Goal: Task Accomplishment & Management: Manage account settings

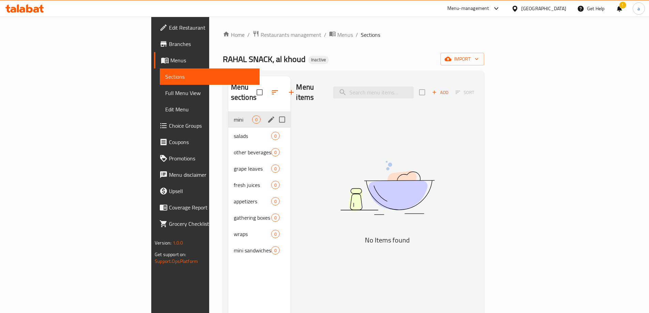
click at [275, 112] on input "Menu sections" at bounding box center [282, 119] width 14 height 14
checkbox input "true"
click at [275, 129] on input "Menu sections" at bounding box center [282, 136] width 14 height 14
checkbox input "true"
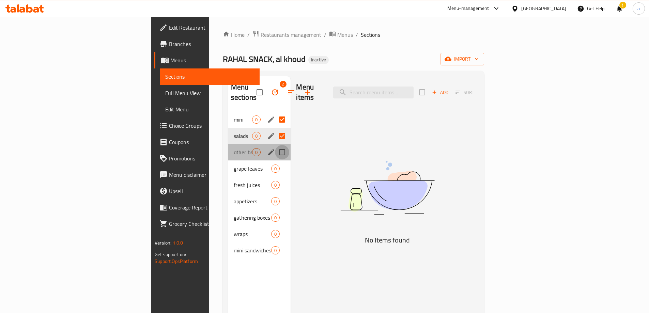
click at [275, 145] on input "Menu sections" at bounding box center [282, 152] width 14 height 14
checkbox input "true"
click at [275, 161] on input "Menu sections" at bounding box center [282, 168] width 14 height 14
checkbox input "true"
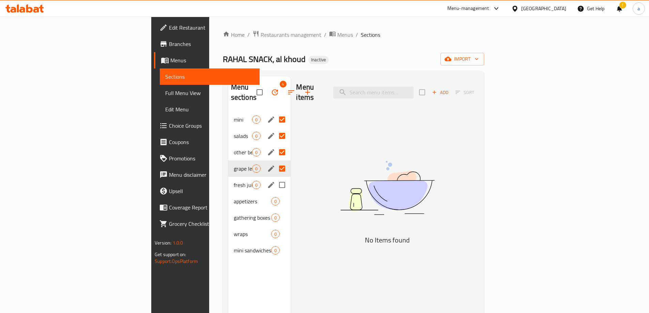
click at [275, 178] on input "Menu sections" at bounding box center [282, 185] width 14 height 14
checkbox input "true"
click at [275, 195] on input "Menu sections" at bounding box center [282, 201] width 14 height 14
checkbox input "true"
click at [275, 211] on input "Menu sections" at bounding box center [282, 217] width 14 height 14
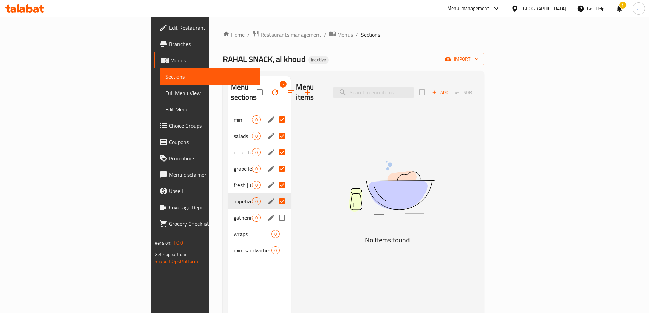
checkbox input "true"
click at [275, 228] on input "Menu sections" at bounding box center [282, 234] width 14 height 14
checkbox input "true"
click at [275, 243] on input "Menu sections" at bounding box center [282, 250] width 14 height 14
checkbox input "true"
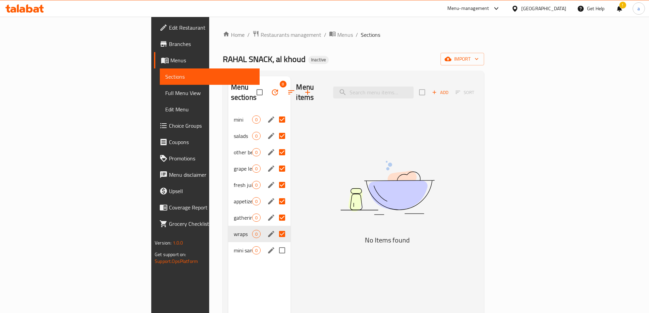
checkbox input "true"
click at [267, 84] on button "button" at bounding box center [275, 92] width 16 height 16
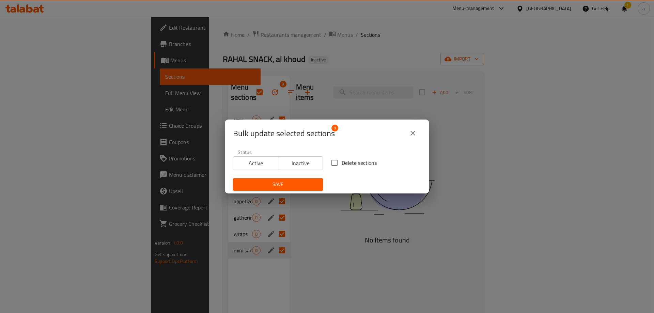
click at [332, 166] on input "Delete sections" at bounding box center [334, 163] width 14 height 14
checkbox input "true"
click at [295, 183] on span "Save" at bounding box center [277, 184] width 79 height 9
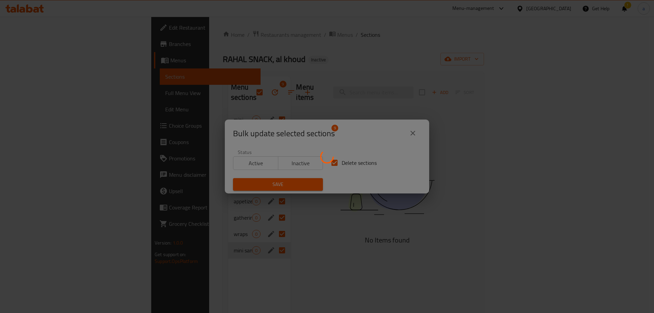
checkbox input "false"
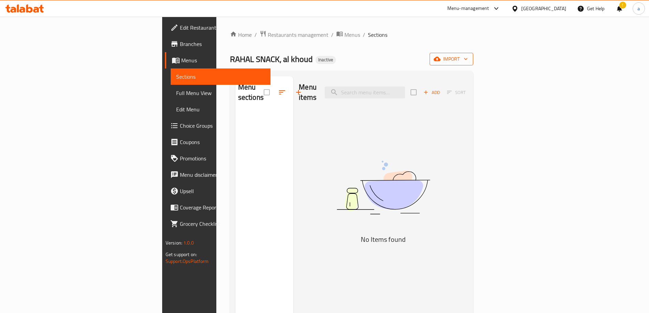
click at [468, 57] on span "import" at bounding box center [451, 59] width 33 height 9
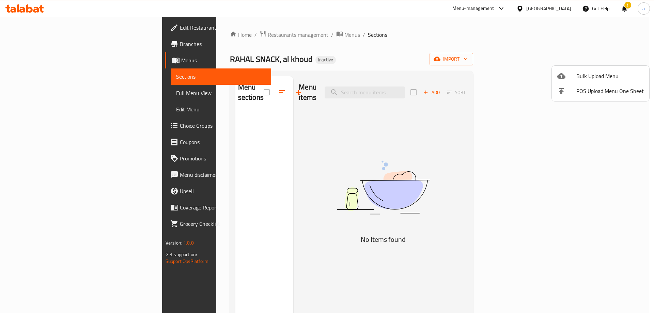
click at [27, 61] on div at bounding box center [327, 156] width 654 height 313
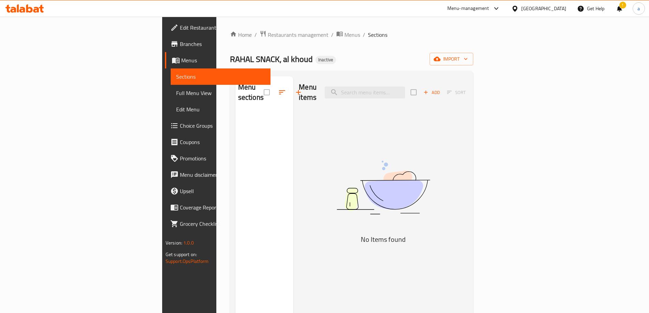
click at [181, 61] on span "Menus" at bounding box center [223, 60] width 84 height 8
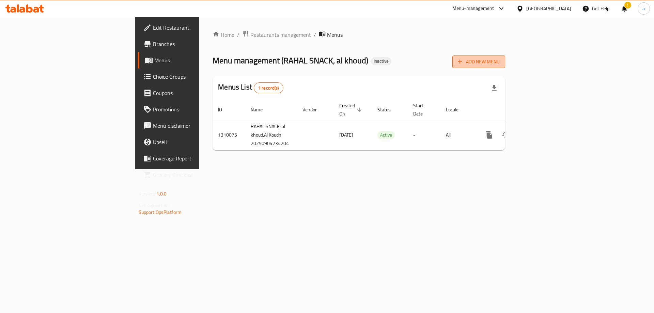
click at [500, 60] on span "Add New Menu" at bounding box center [479, 62] width 42 height 9
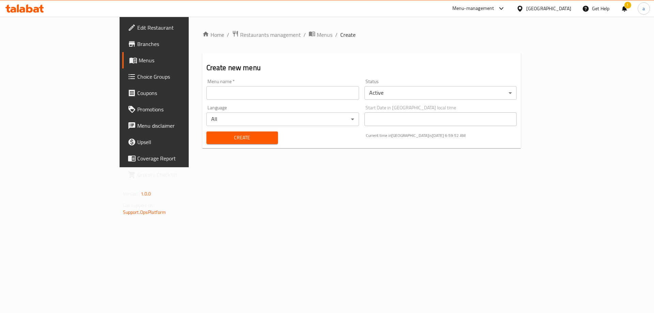
click at [261, 96] on input "text" at bounding box center [282, 93] width 153 height 14
click at [258, 93] on input "text" at bounding box center [282, 93] width 153 height 14
click at [206, 92] on input "4/9" at bounding box center [282, 93] width 153 height 14
drag, startPoint x: 133, startPoint y: 94, endPoint x: 124, endPoint y: 95, distance: 10.0
click at [202, 95] on div "Create new menu Menu name   * 4/9 Menu name * Status Active ​ Language All ​ St…" at bounding box center [361, 100] width 319 height 95
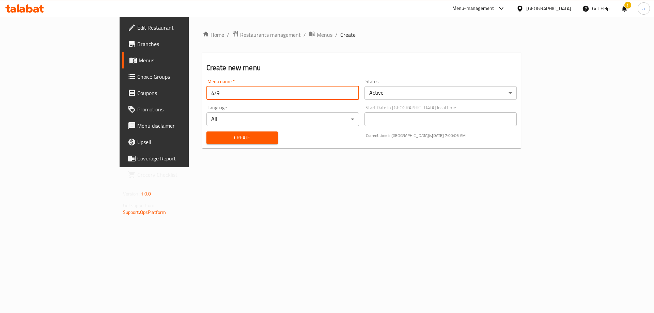
click at [206, 95] on input "4/9" at bounding box center [282, 93] width 153 height 14
drag, startPoint x: 130, startPoint y: 94, endPoint x: 137, endPoint y: 96, distance: 7.1
click at [206, 96] on input "[DATE]" at bounding box center [282, 93] width 153 height 14
click at [206, 95] on input "[DATE]" at bounding box center [282, 93] width 153 height 14
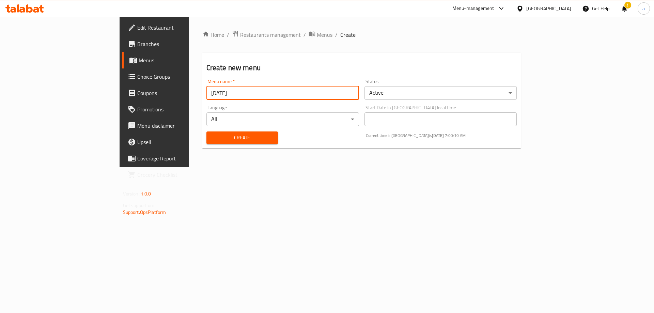
click at [206, 95] on input "[DATE]" at bounding box center [282, 93] width 153 height 14
click at [206, 96] on input "[DATE]" at bounding box center [282, 93] width 153 height 14
click at [206, 98] on input "[DATE]" at bounding box center [282, 93] width 153 height 14
type input "[DATE]"
click at [206, 131] on button "Create" at bounding box center [242, 137] width 72 height 13
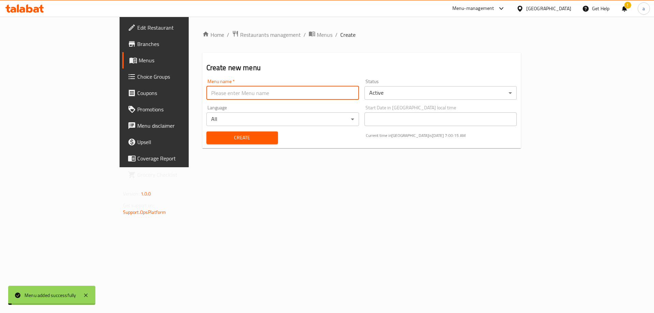
click at [139, 57] on span "Menus" at bounding box center [181, 60] width 85 height 8
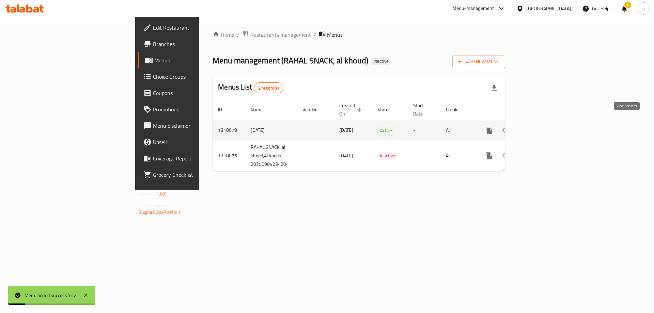
click at [542, 126] on icon "enhanced table" at bounding box center [538, 130] width 8 height 8
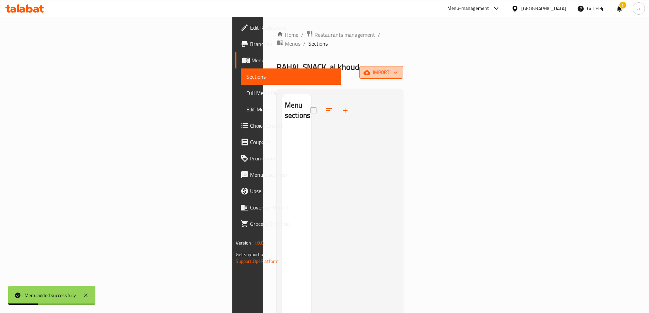
click at [397, 68] on span "import" at bounding box center [381, 72] width 33 height 9
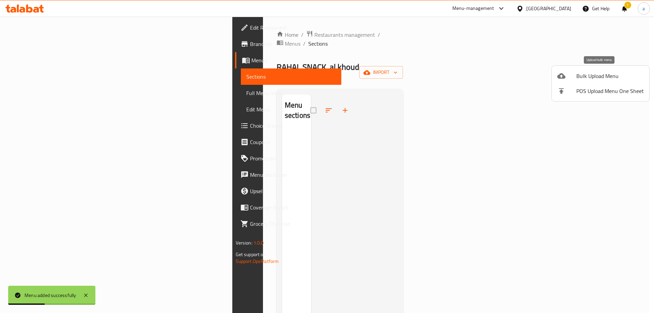
click at [595, 81] on li "Bulk Upload Menu" at bounding box center [600, 75] width 97 height 15
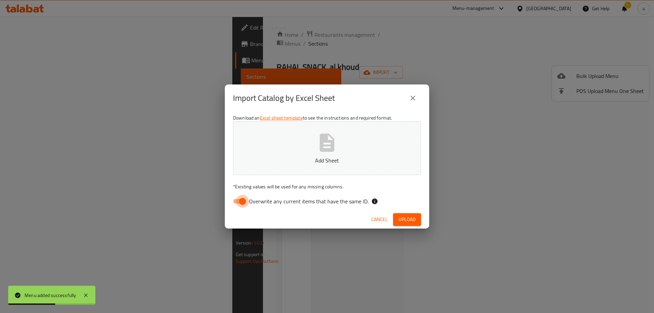
click at [239, 200] on input "Overwrite any current items that have the same ID." at bounding box center [242, 201] width 39 height 13
checkbox input "false"
click at [273, 160] on p "Add Sheet" at bounding box center [326, 160] width 167 height 8
click at [395, 214] on button "Upload" at bounding box center [407, 219] width 28 height 13
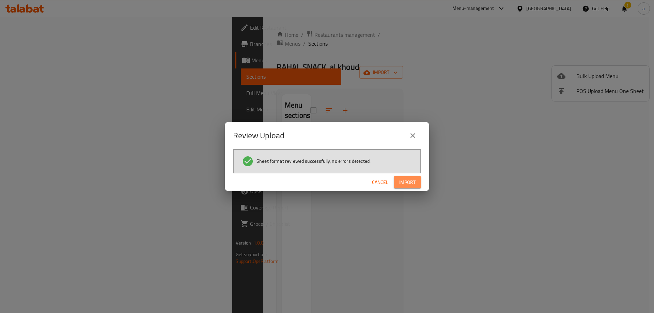
click at [408, 184] on span "Import" at bounding box center [407, 182] width 16 height 9
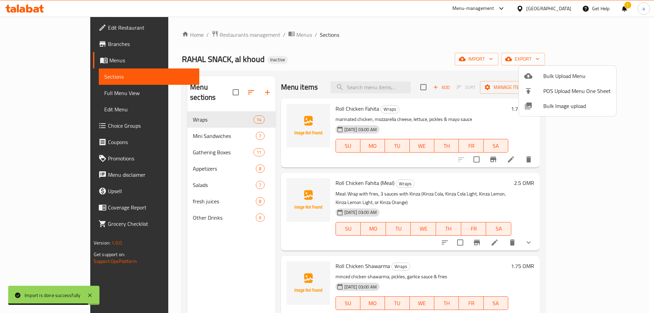
click at [362, 45] on div at bounding box center [327, 156] width 654 height 313
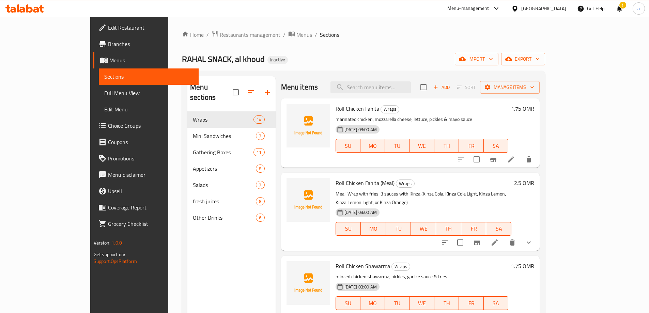
click at [104, 94] on span "Full Menu View" at bounding box center [148, 93] width 89 height 8
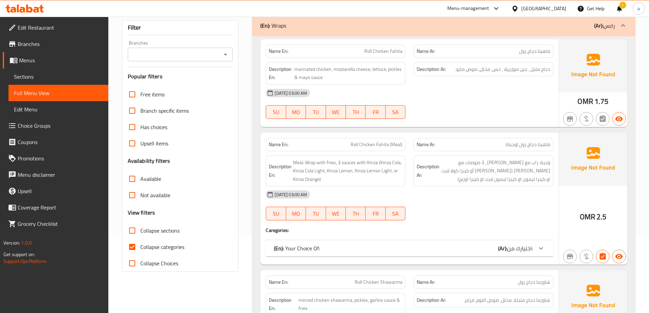
scroll to position [136, 0]
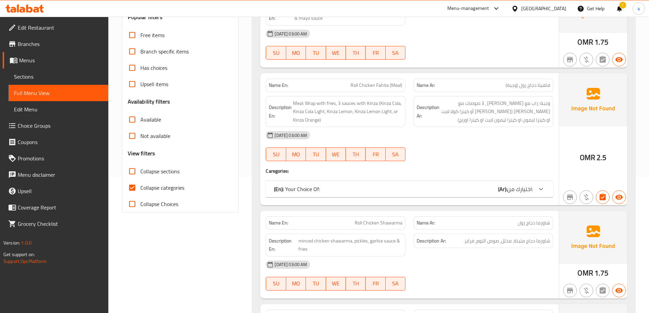
click at [135, 189] on input "Collapse categories" at bounding box center [132, 187] width 16 height 16
checkbox input "false"
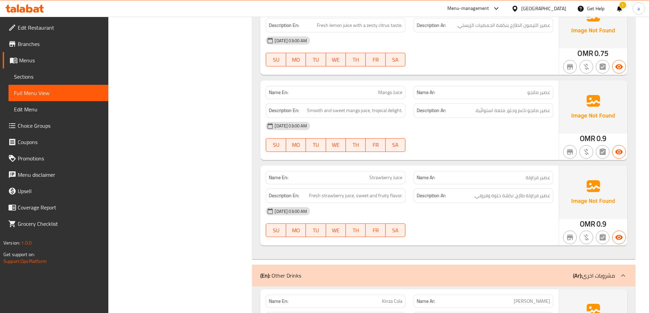
scroll to position [0, 0]
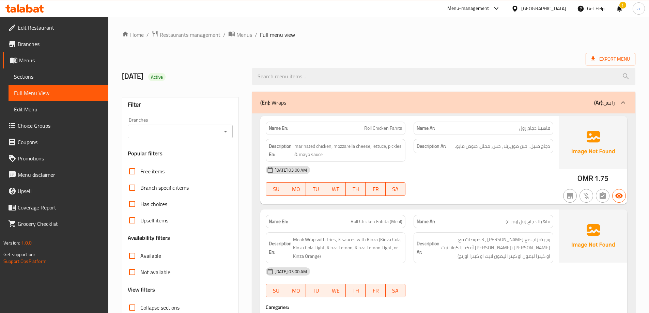
click at [612, 57] on span "Export Menu" at bounding box center [610, 59] width 39 height 9
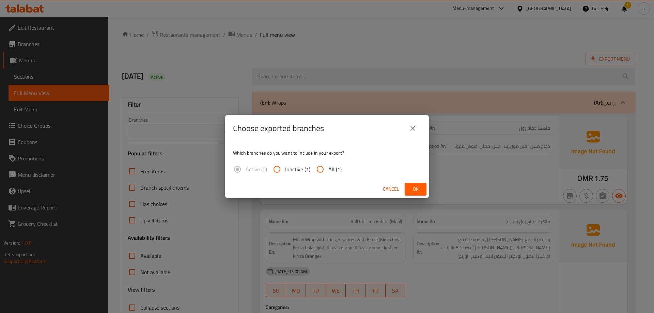
click at [325, 174] on input "All (1)" at bounding box center [320, 169] width 16 height 16
radio input "true"
click at [423, 189] on button "Ok" at bounding box center [416, 189] width 22 height 13
